Goal: Task Accomplishment & Management: Complete application form

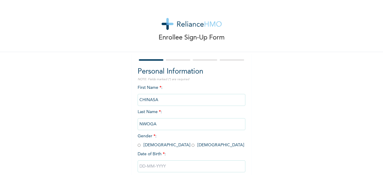
click at [191, 146] on input "radio" at bounding box center [192, 145] width 3 height 6
radio input "true"
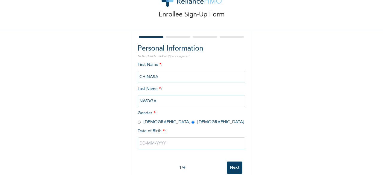
scroll to position [36, 0]
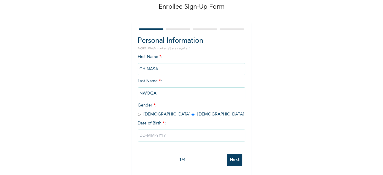
click at [141, 129] on input "text" at bounding box center [192, 135] width 108 height 12
select select "9"
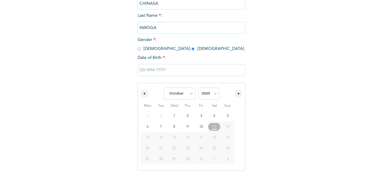
scroll to position [97, 0]
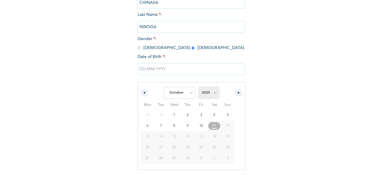
click at [205, 94] on select "2025 2024 2023 2022 2021 2020 2019 2018 2017 2016 2015 2014 2013 2012 2011 2010…" at bounding box center [208, 93] width 21 height 12
select select "1992"
click at [198, 87] on select "2025 2024 2023 2022 2021 2020 2019 2018 2017 2016 2015 2014 2013 2012 2011 2010…" at bounding box center [208, 93] width 21 height 12
click at [185, 91] on select "January February March April May June July August September October November De…" at bounding box center [180, 93] width 32 height 12
select select "5"
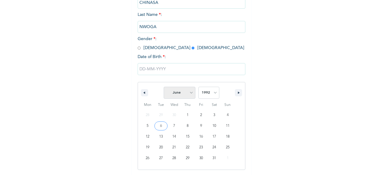
click at [164, 87] on select "January February March April May June July August September October November De…" at bounding box center [180, 93] width 32 height 12
type input "[DATE]"
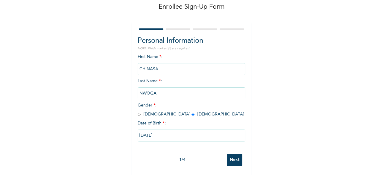
click at [233, 154] on input "Next" at bounding box center [235, 160] width 16 height 12
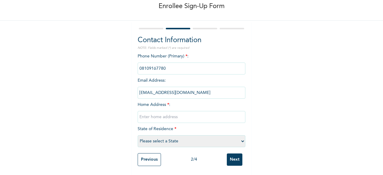
click at [212, 111] on input "text" at bounding box center [192, 117] width 108 height 12
type input "[GEOGRAPHIC_DATA]"
click at [182, 136] on select "Please select a State [PERSON_NAME] (FCT) [PERSON_NAME] Ibom [GEOGRAPHIC_DATA] …" at bounding box center [192, 141] width 108 height 12
select select "33"
click at [138, 135] on select "Please select a State [PERSON_NAME] (FCT) [PERSON_NAME] Ibom [GEOGRAPHIC_DATA] …" at bounding box center [192, 141] width 108 height 12
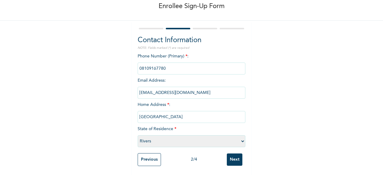
click at [238, 161] on input "Next" at bounding box center [235, 159] width 16 height 12
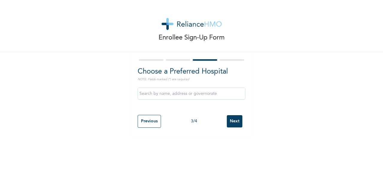
click at [194, 96] on input "text" at bounding box center [192, 94] width 108 height 12
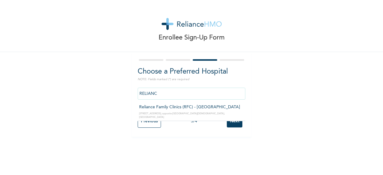
type input "Reliance Family Clinics (RFC) - [GEOGRAPHIC_DATA]"
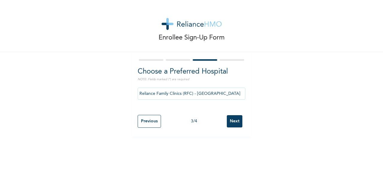
click at [228, 121] on input "Next" at bounding box center [235, 121] width 16 height 12
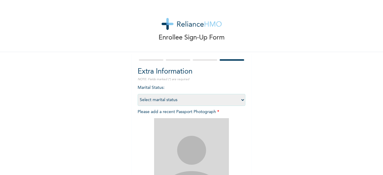
click at [221, 99] on select "Select marital status [DEMOGRAPHIC_DATA] Married [DEMOGRAPHIC_DATA] Widow/[DEMO…" at bounding box center [192, 100] width 108 height 12
select select "1"
click at [138, 94] on select "Select marital status [DEMOGRAPHIC_DATA] Married [DEMOGRAPHIC_DATA] Widow/[DEMO…" at bounding box center [192, 100] width 108 height 12
click at [377, 56] on div "Enrollee Sign-Up Form Extra Information NOTE: Fields marked (*) are required Ma…" at bounding box center [191, 128] width 383 height 257
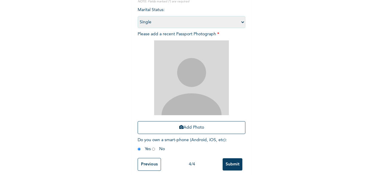
scroll to position [84, 0]
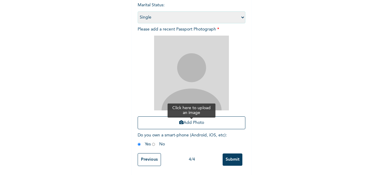
click at [216, 120] on button "Add Photo" at bounding box center [192, 122] width 108 height 13
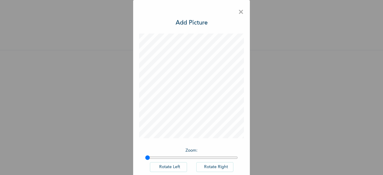
scroll to position [33, 0]
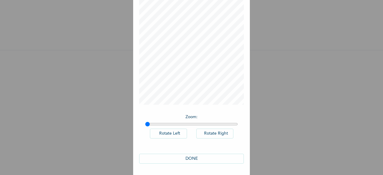
click at [206, 159] on button "DONE" at bounding box center [191, 159] width 105 height 10
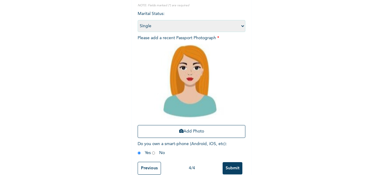
scroll to position [87, 0]
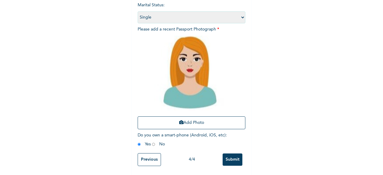
click at [233, 154] on input "Submit" at bounding box center [232, 159] width 20 height 12
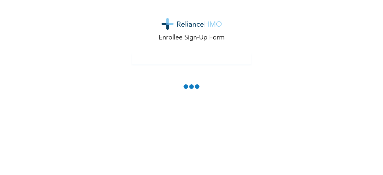
scroll to position [0, 0]
